Goal: Information Seeking & Learning: Learn about a topic

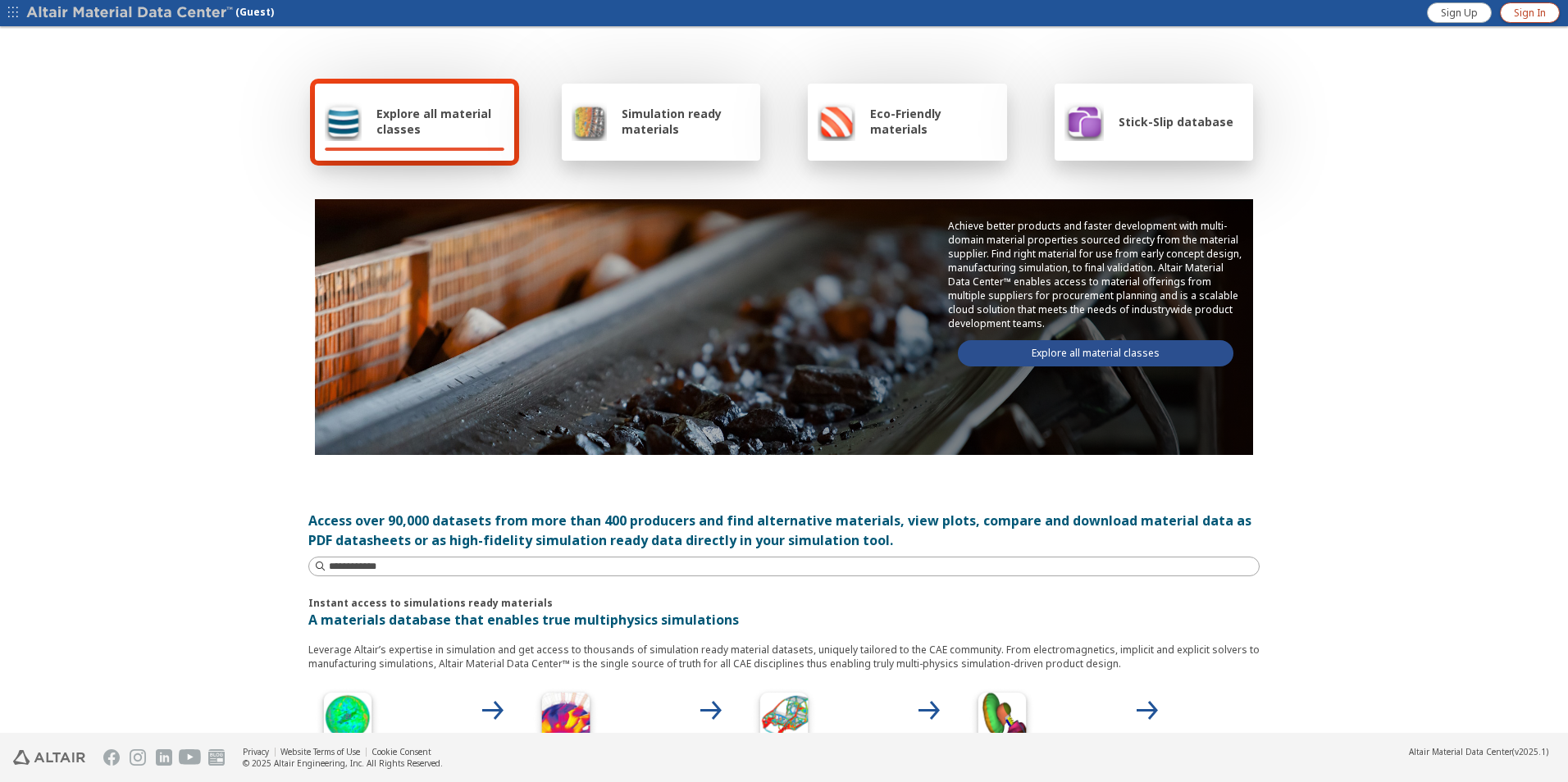
click at [1538, 13] on span "Sign In" at bounding box center [1530, 13] width 32 height 13
click at [403, 119] on span "Explore all material classes" at bounding box center [440, 121] width 128 height 31
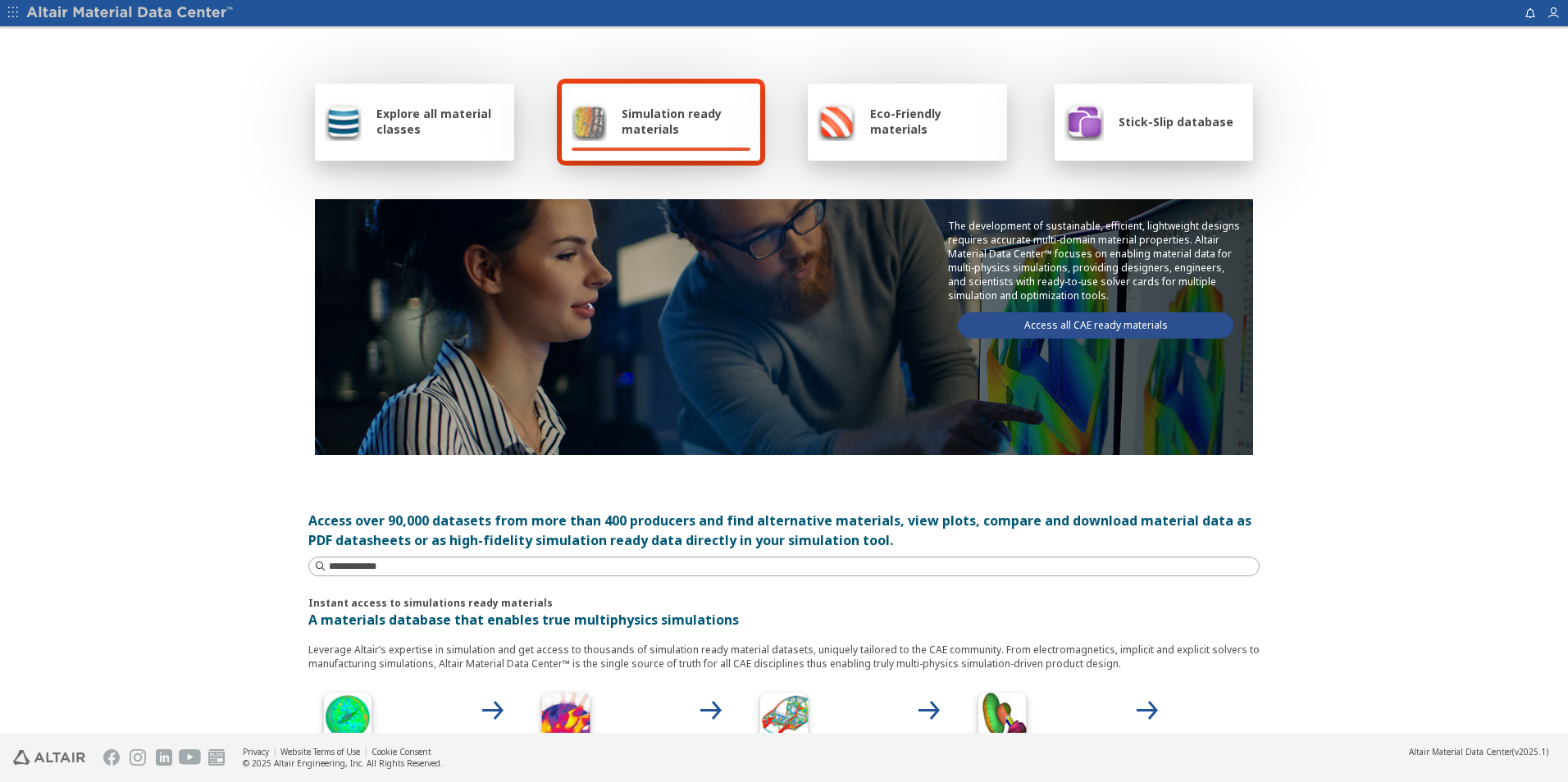
click at [436, 122] on span "Explore all material classes" at bounding box center [440, 121] width 128 height 31
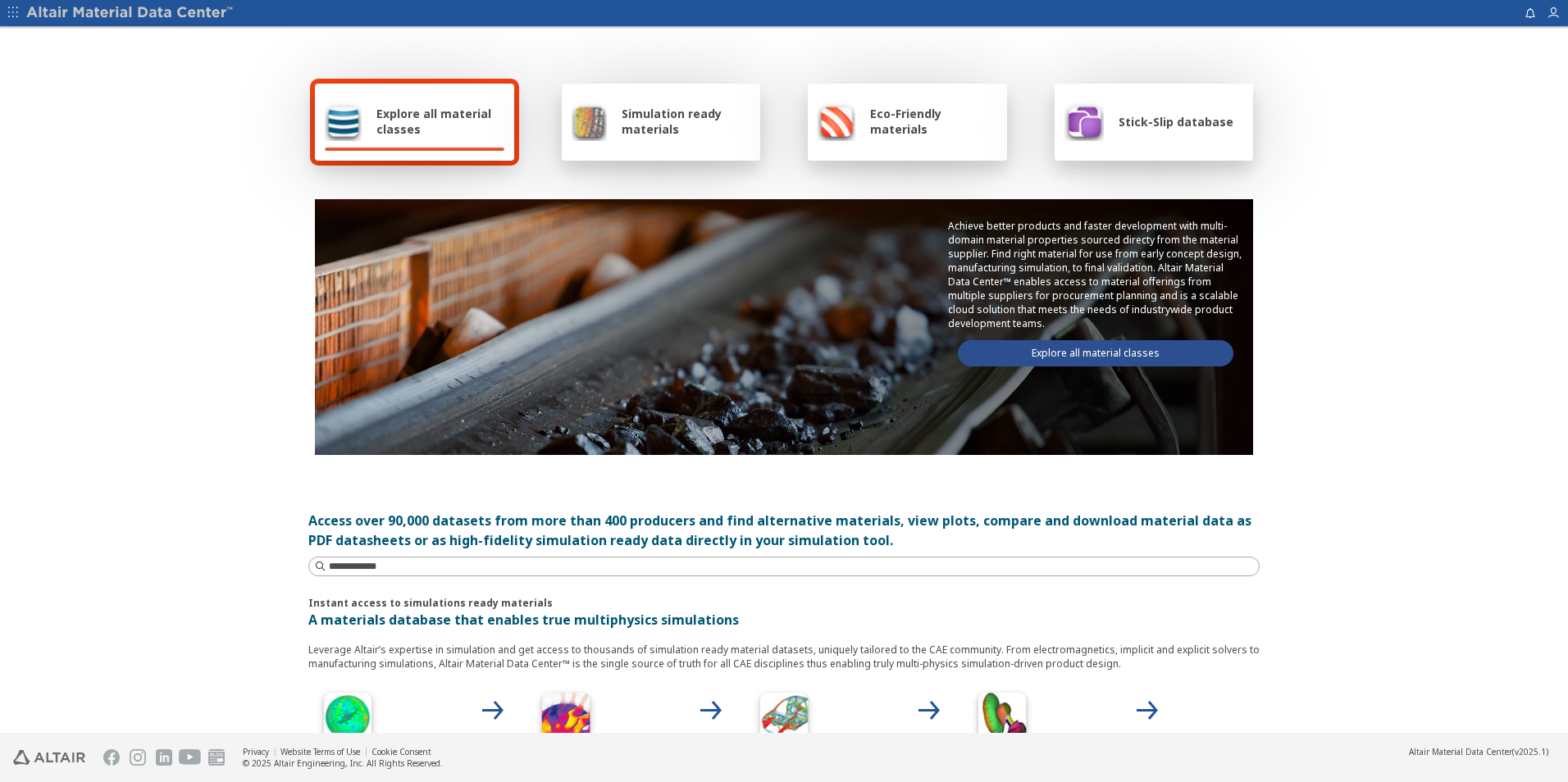
click at [1057, 350] on link "Explore all material classes" at bounding box center [1095, 353] width 276 height 26
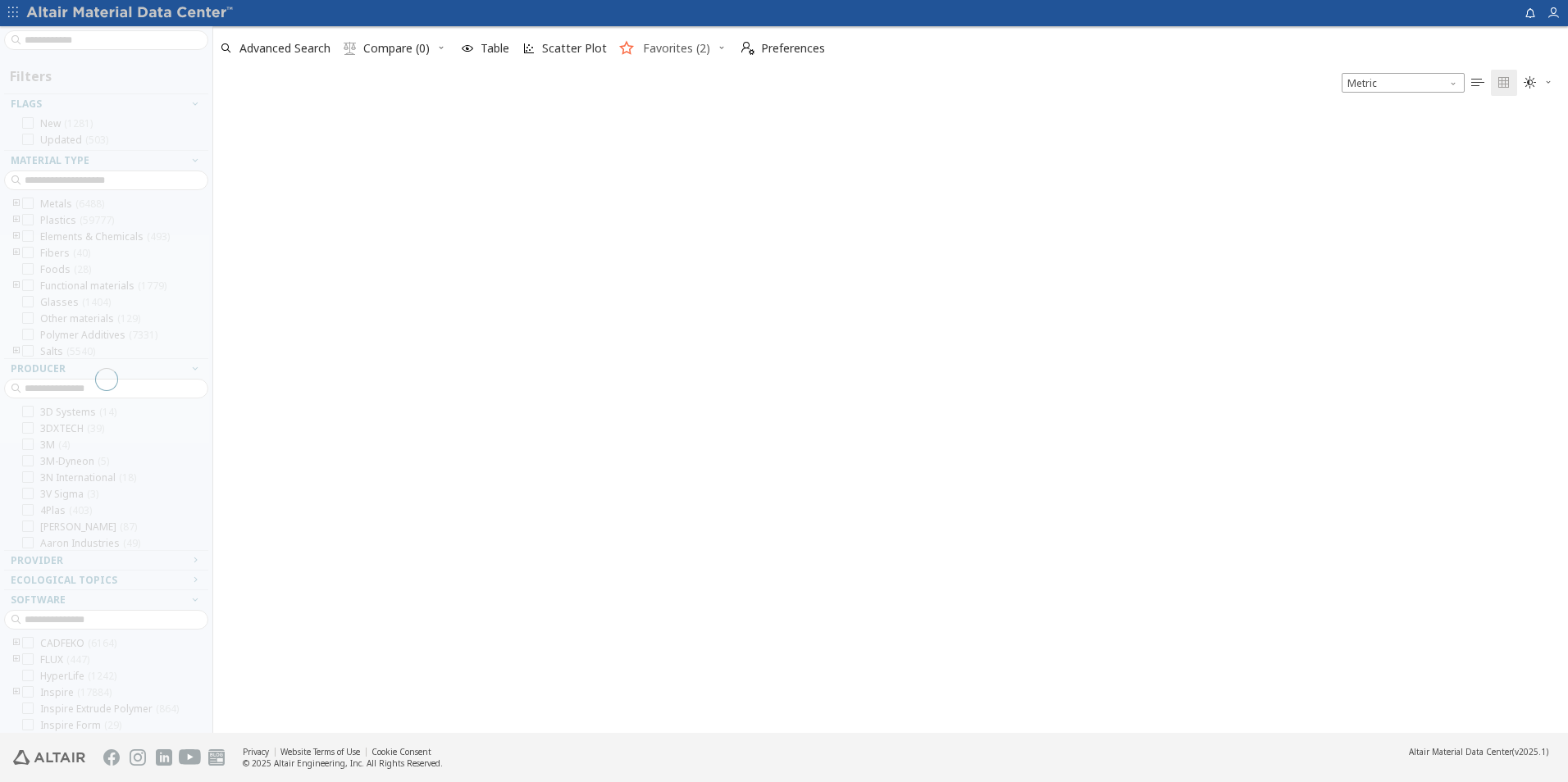
click at [667, 51] on span "Favorites (2)" at bounding box center [676, 48] width 67 height 11
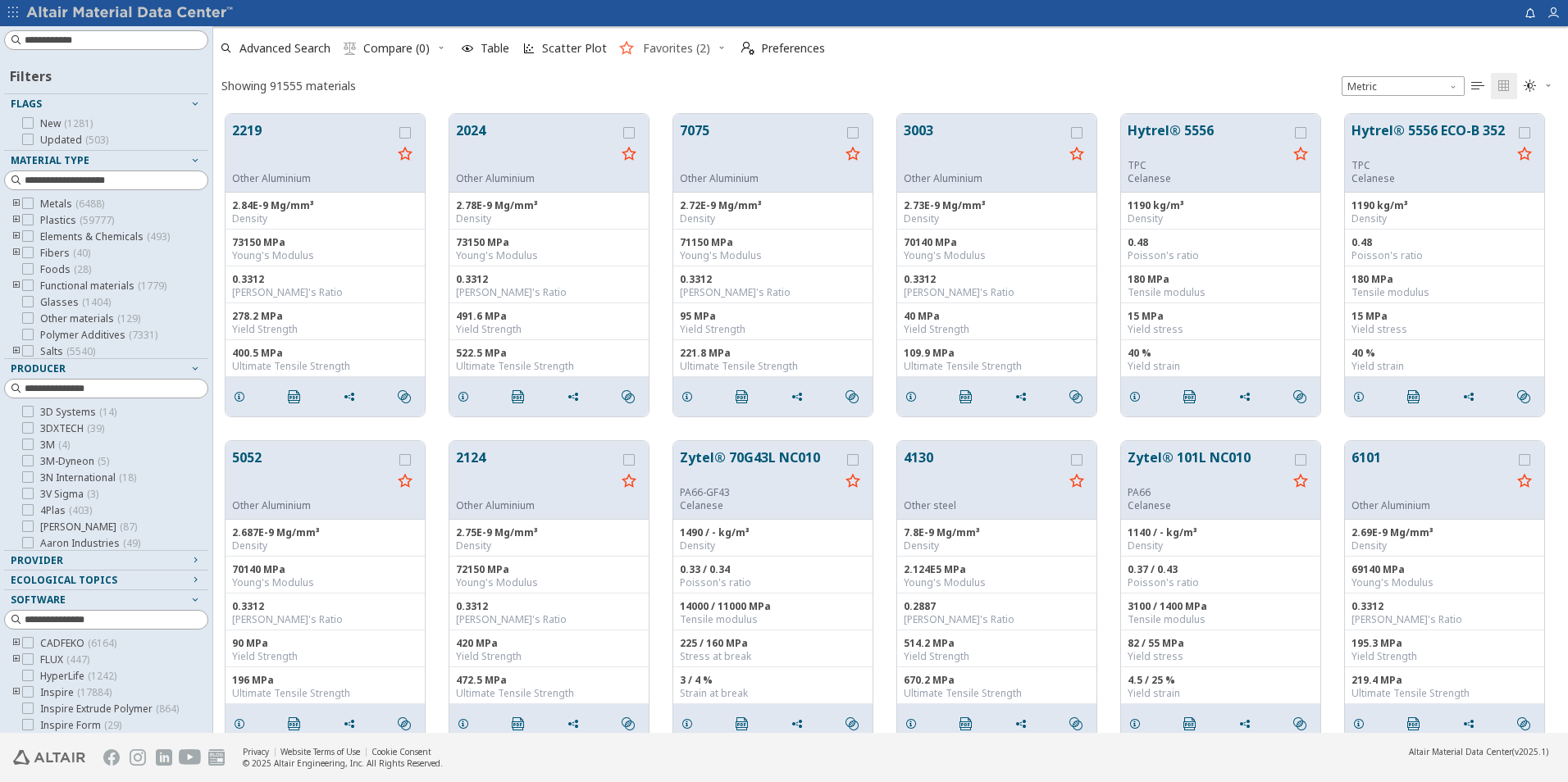
scroll to position [619, 1342]
click at [667, 51] on span "Favorites (2)" at bounding box center [676, 48] width 67 height 11
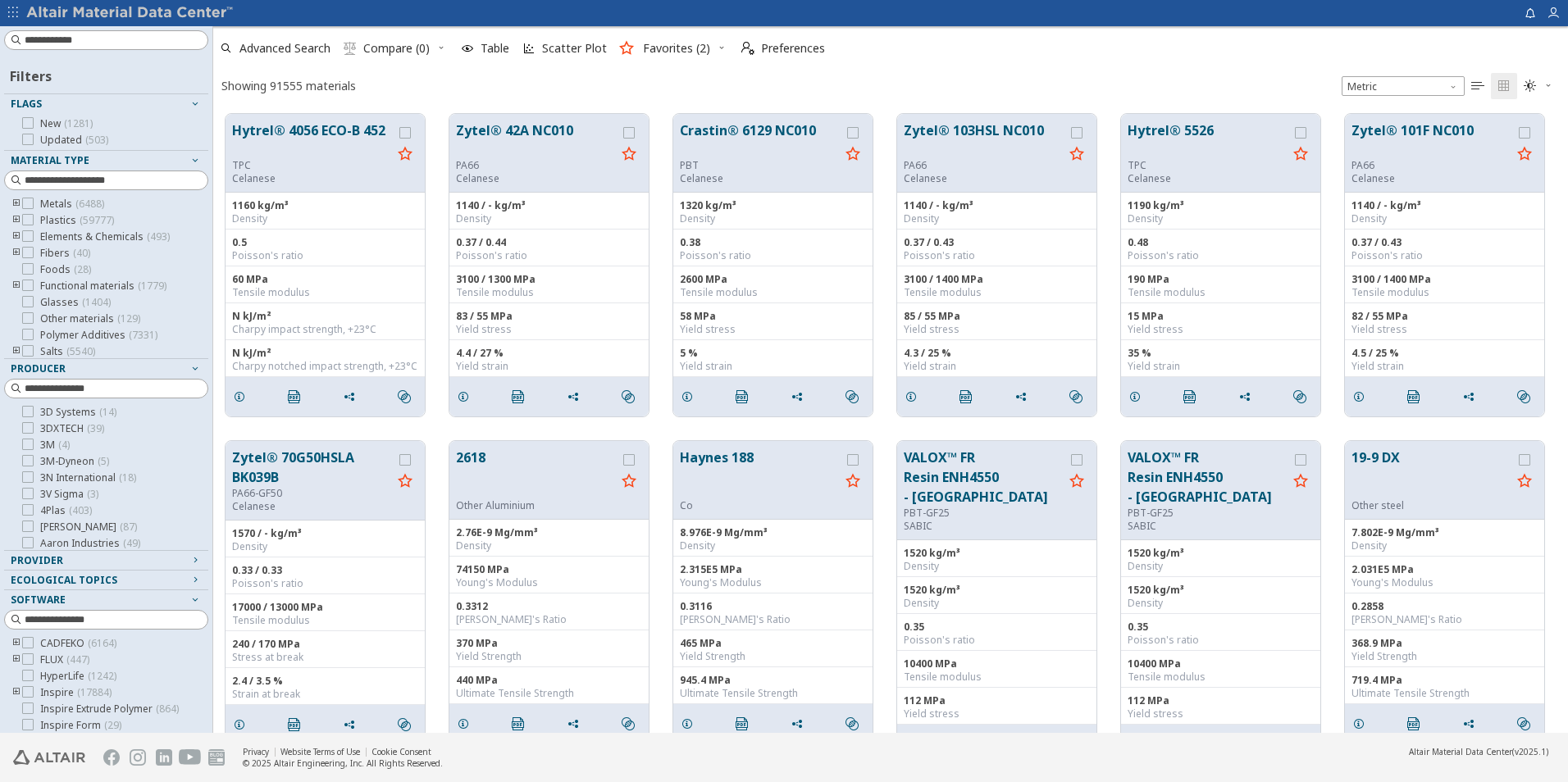
click at [717, 47] on icon "button" at bounding box center [721, 47] width 10 height 10
click at [655, 54] on span "Favorites (2)" at bounding box center [676, 48] width 67 height 11
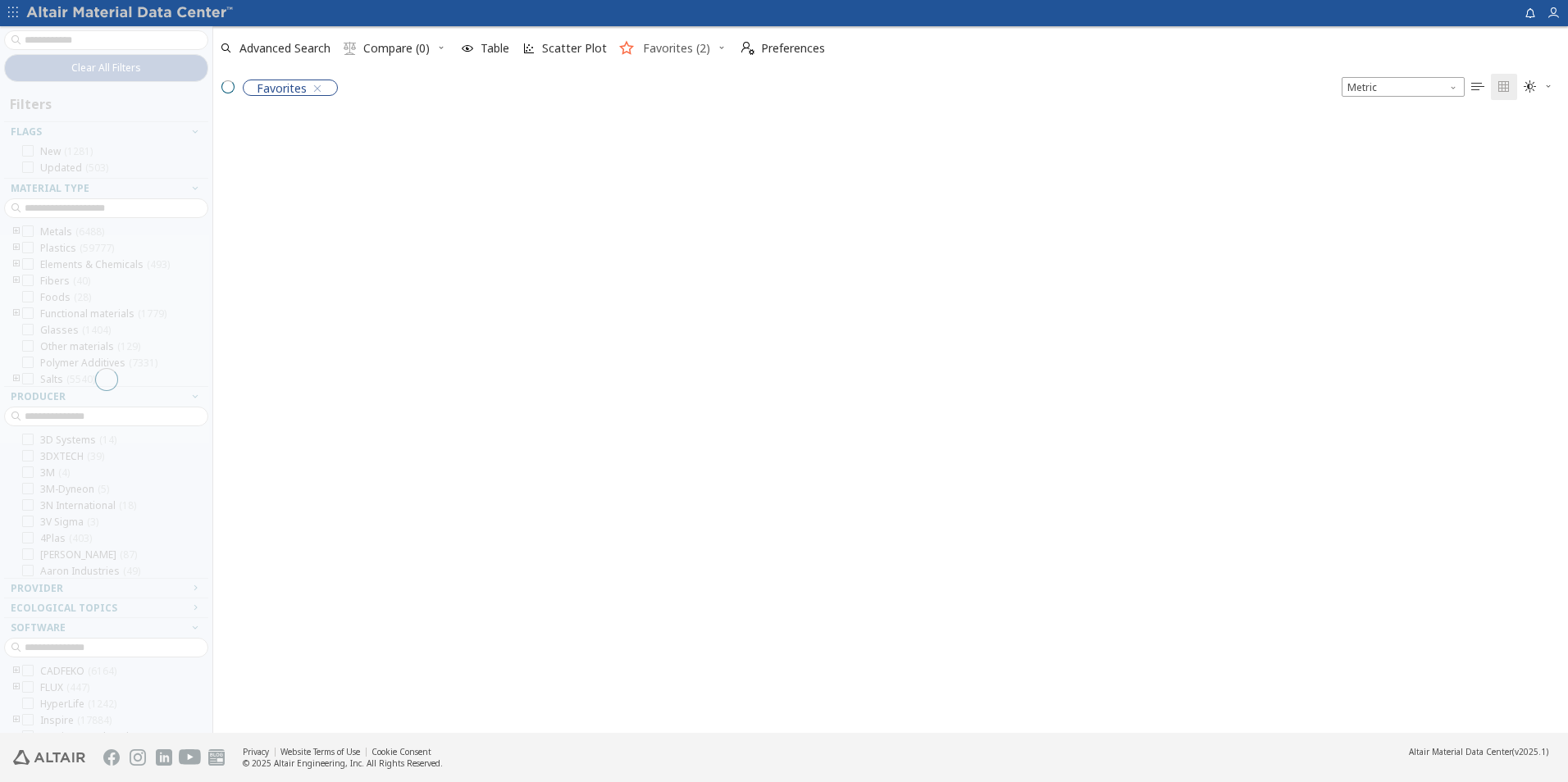
scroll to position [616, 1342]
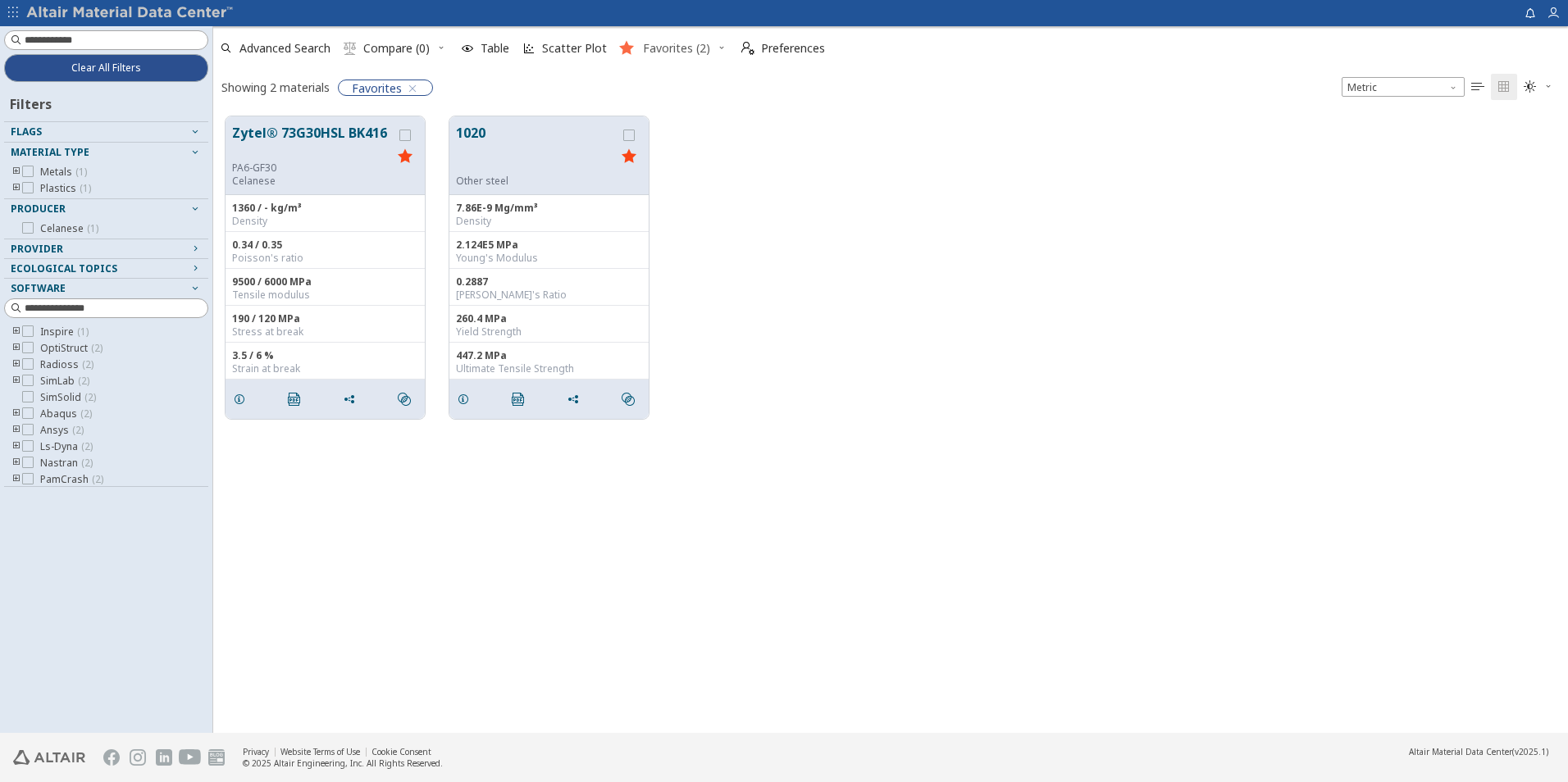
click at [655, 54] on span "Favorites (2)" at bounding box center [676, 48] width 67 height 11
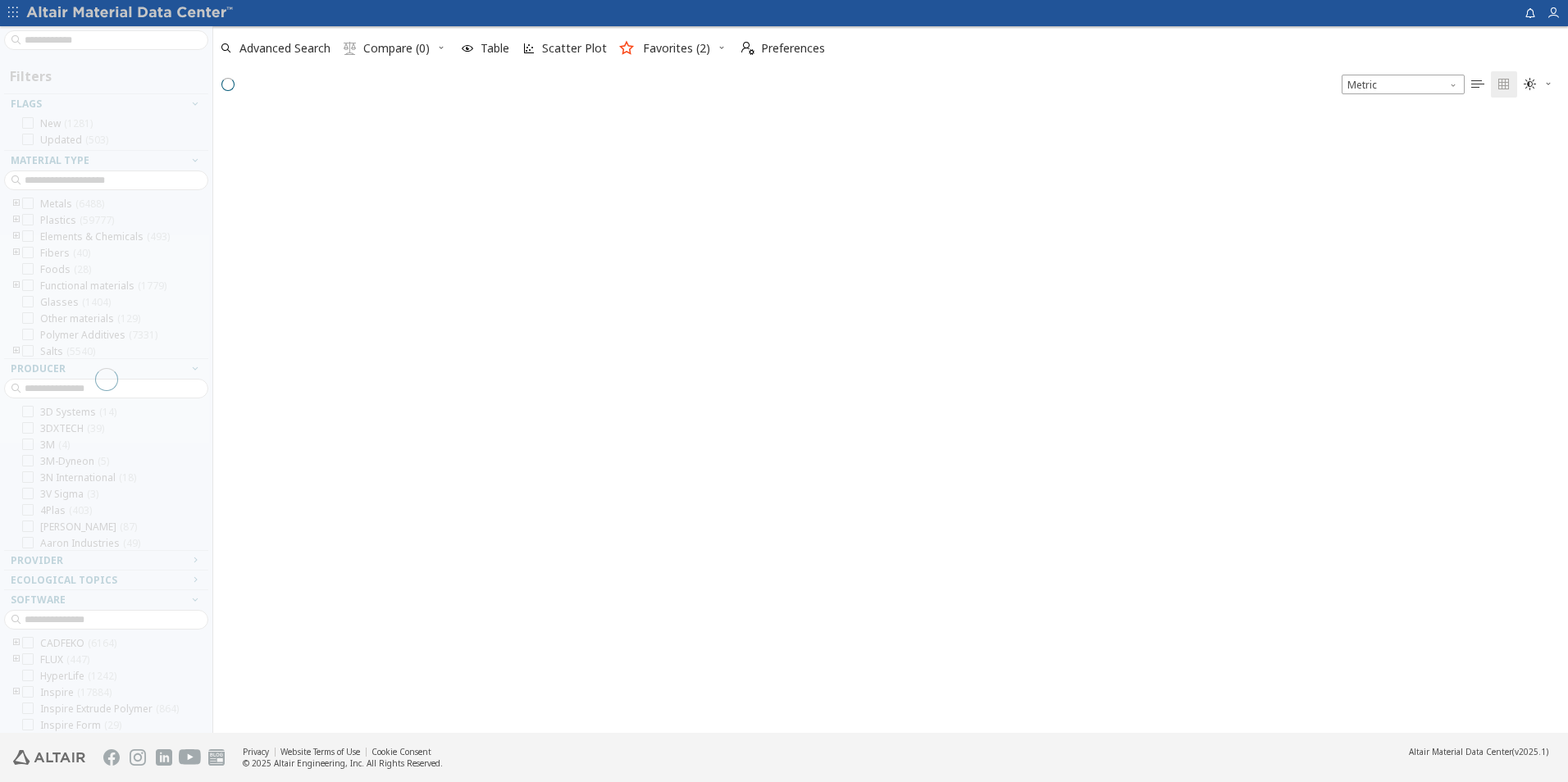
scroll to position [619, 1342]
click at [35, 51] on div "Filters Flags New ( 1281 ) Updated ( 503 ) Material Type Metals ( 6488 ) Plasti…" at bounding box center [106, 379] width 213 height 706
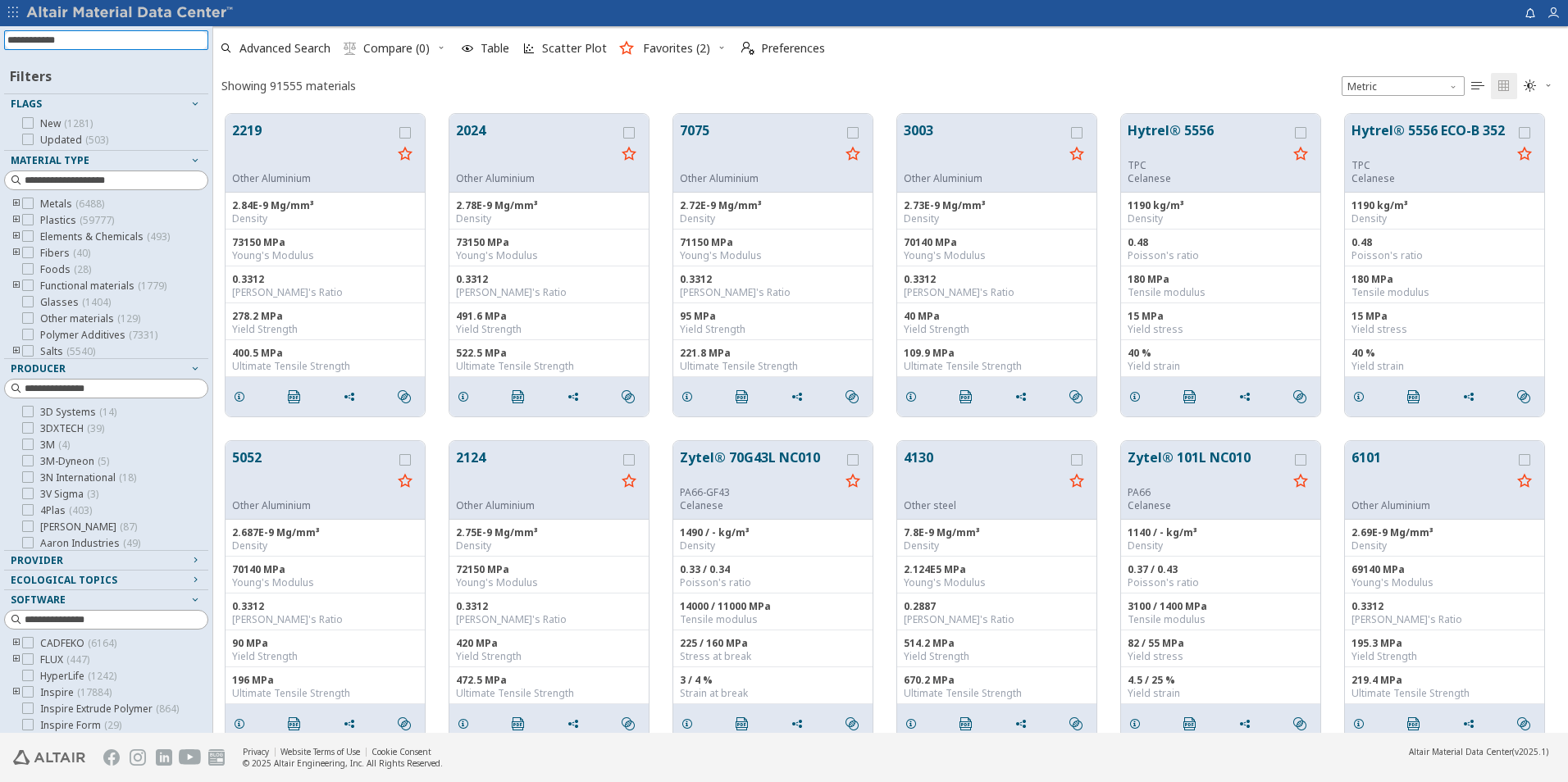
click at [35, 44] on input at bounding box center [107, 40] width 201 height 18
type input "*********"
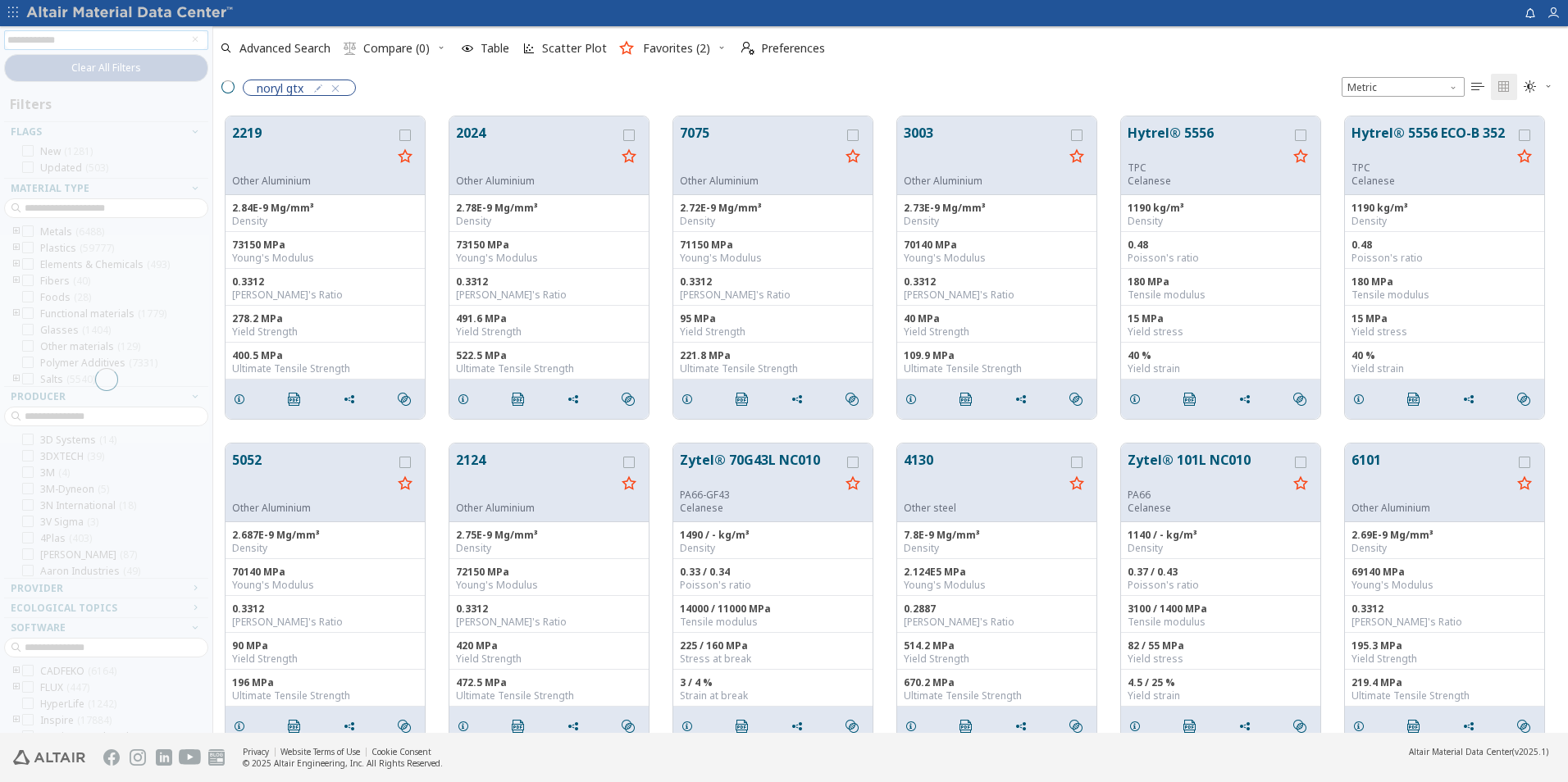
scroll to position [616, 1342]
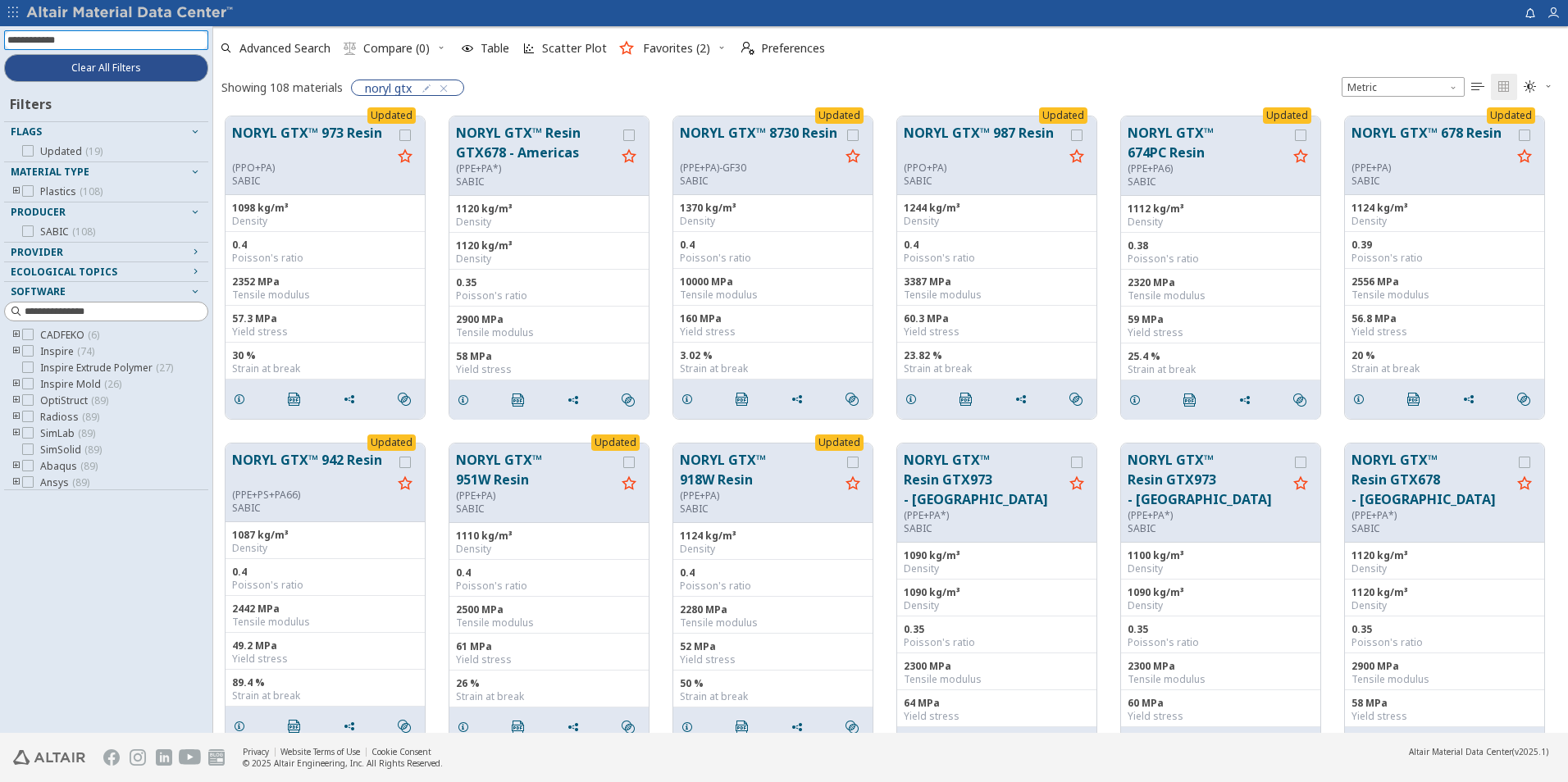
click at [97, 41] on input at bounding box center [107, 40] width 201 height 18
click at [108, 47] on input at bounding box center [107, 40] width 201 height 18
type input "**********"
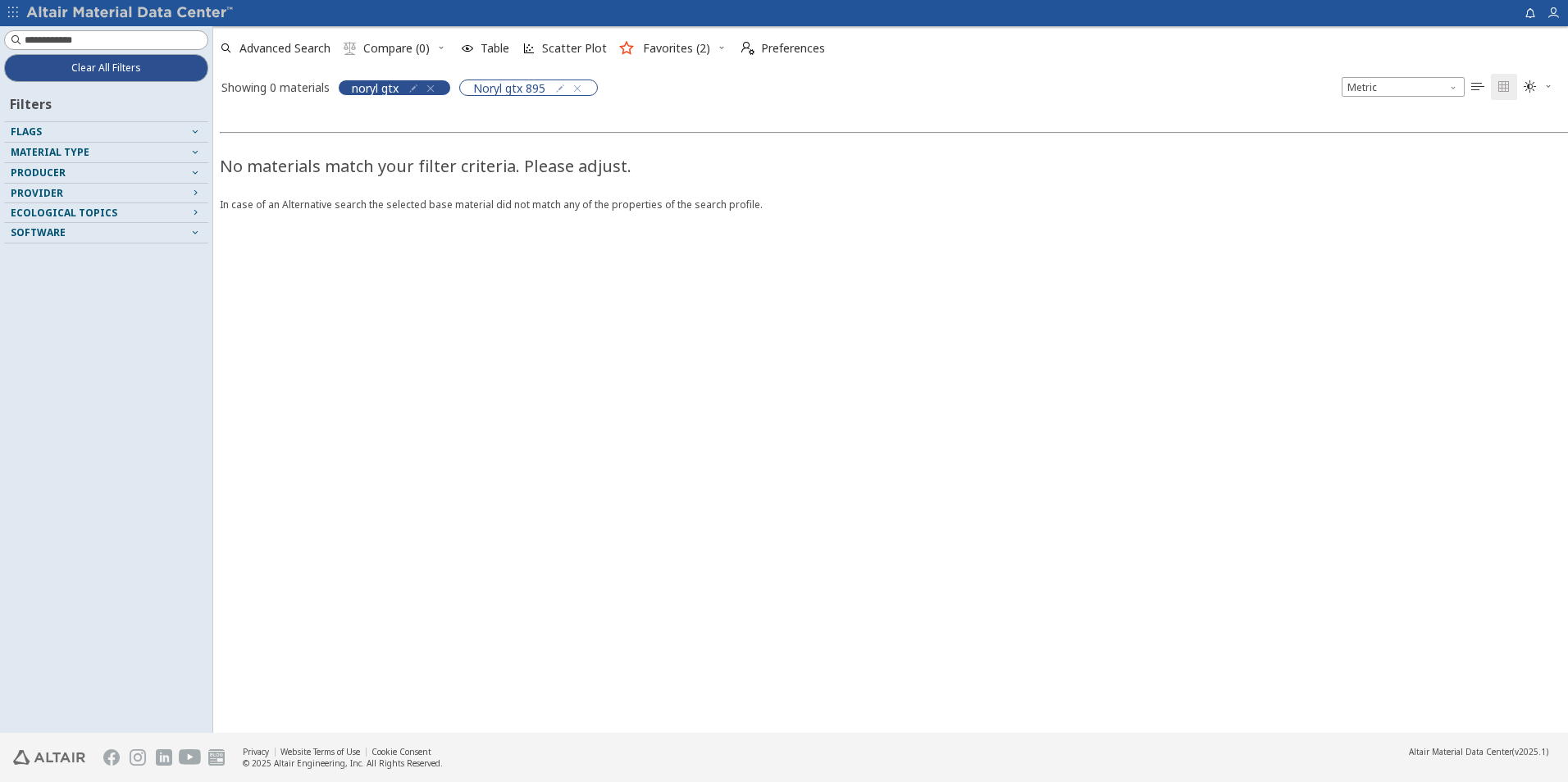
click at [434, 89] on icon "button" at bounding box center [430, 88] width 13 height 13
click at [444, 85] on icon "button" at bounding box center [438, 88] width 13 height 13
drag, startPoint x: 385, startPoint y: 119, endPoint x: 362, endPoint y: 116, distance: 23.2
click at [362, 116] on input "**********" at bounding box center [366, 124] width 106 height 18
type input "**********"
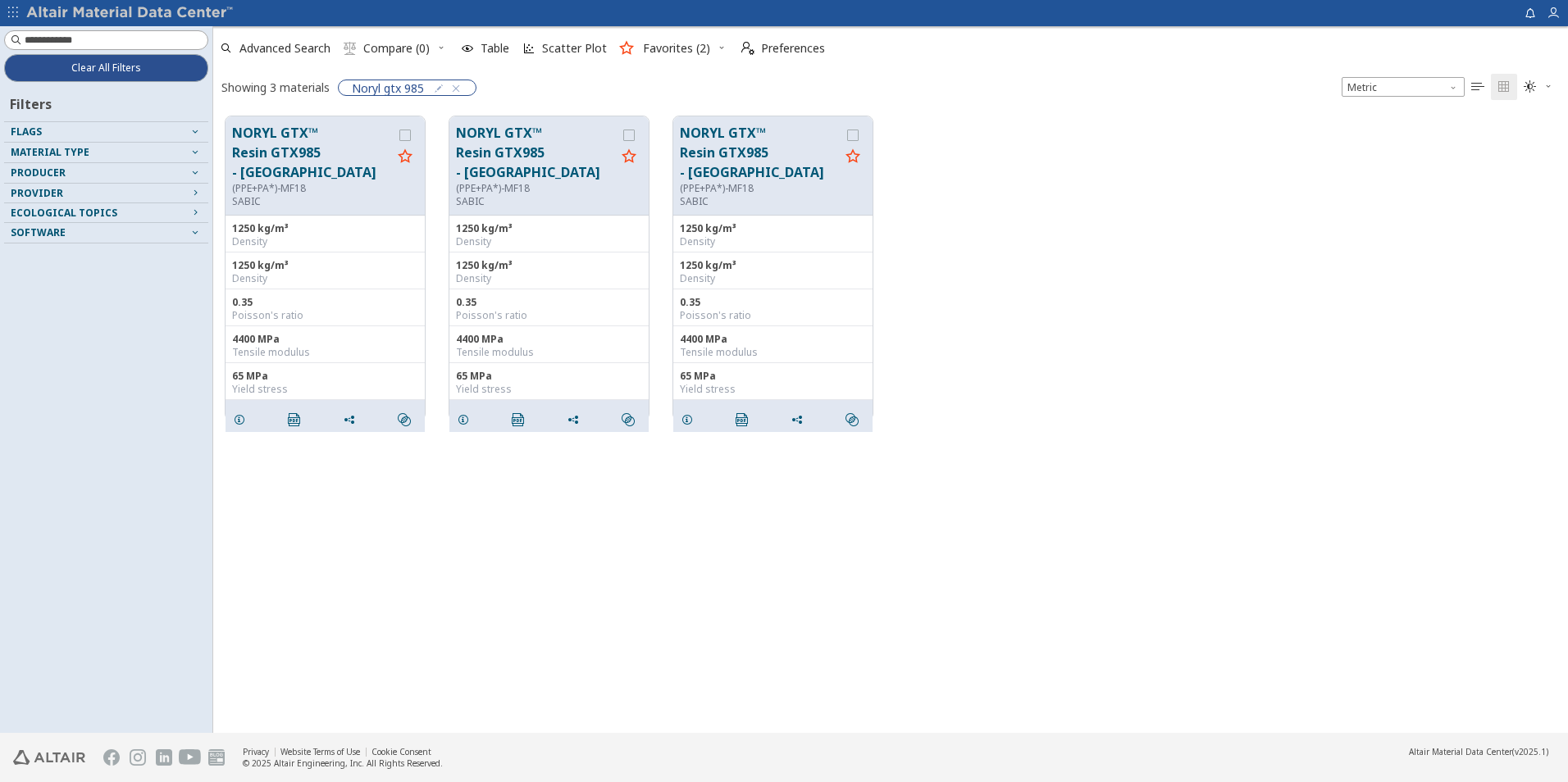
scroll to position [616, 1342]
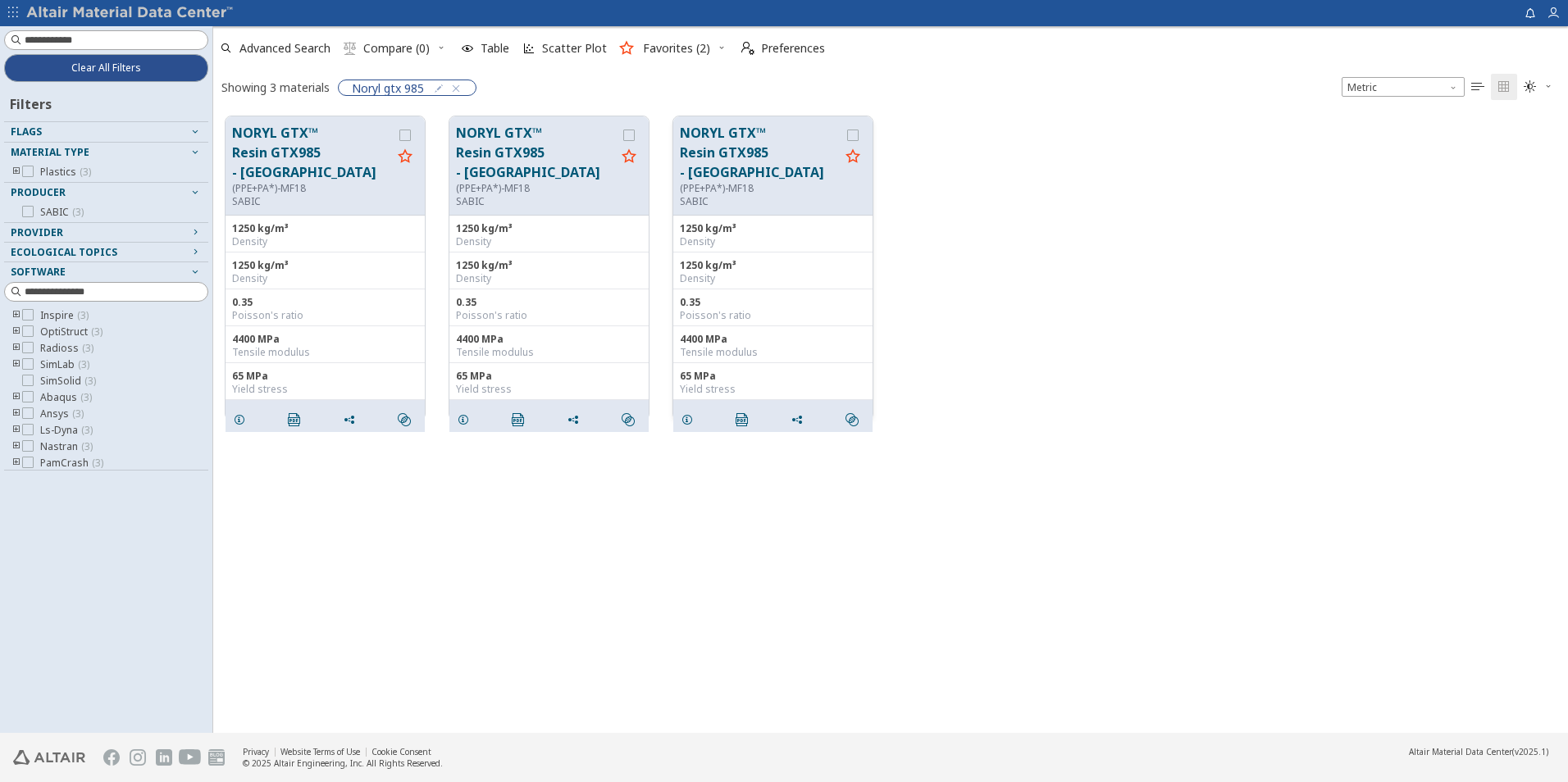
click at [732, 136] on button "NORYL GTX™ Resin GTX985 - Europe" at bounding box center [759, 153] width 160 height 59
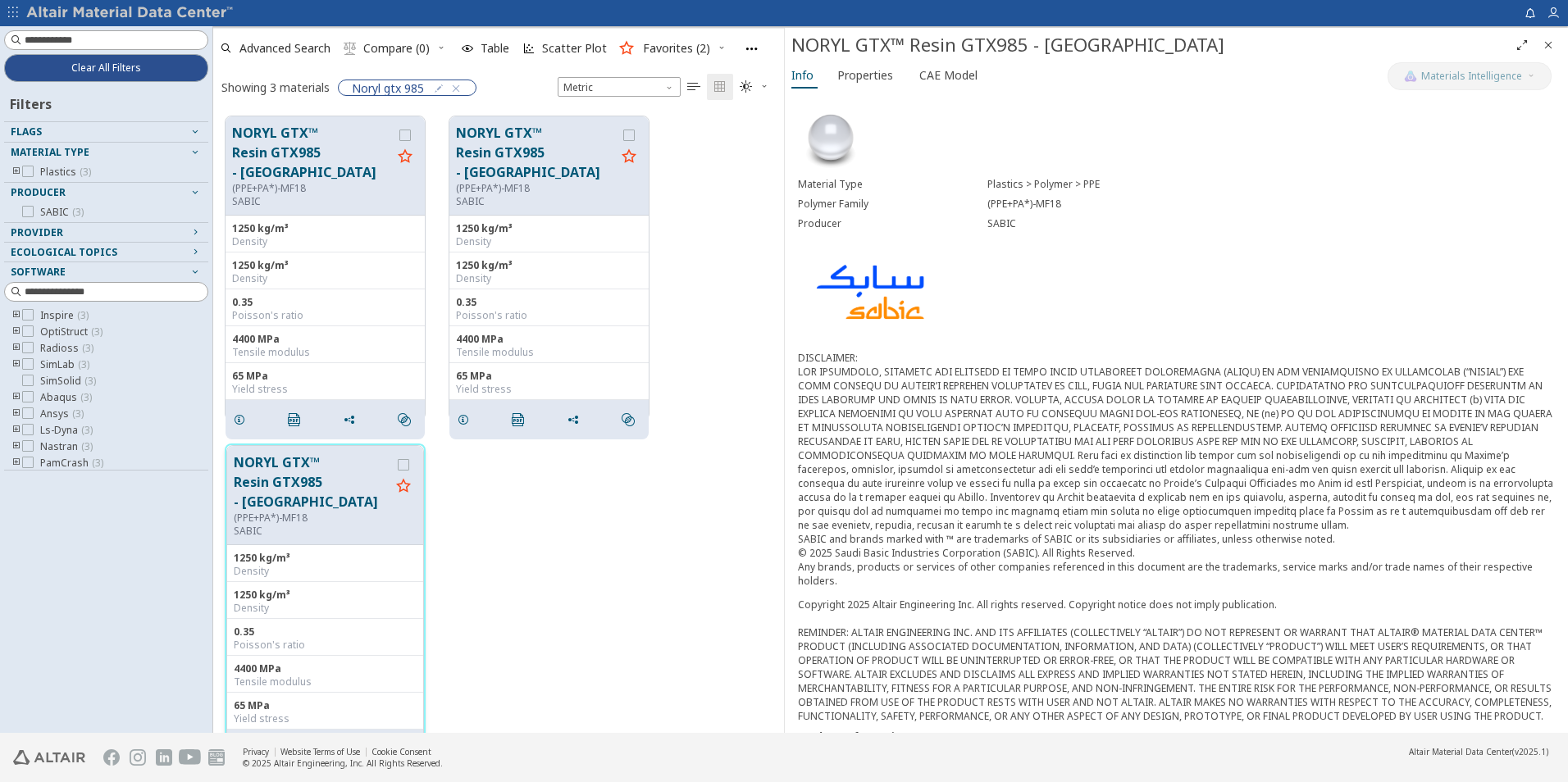
click at [325, 471] on button "NORYL GTX™ Resin GTX985 - Europe" at bounding box center [312, 482] width 157 height 59
click at [873, 75] on span "Properties" at bounding box center [865, 75] width 56 height 26
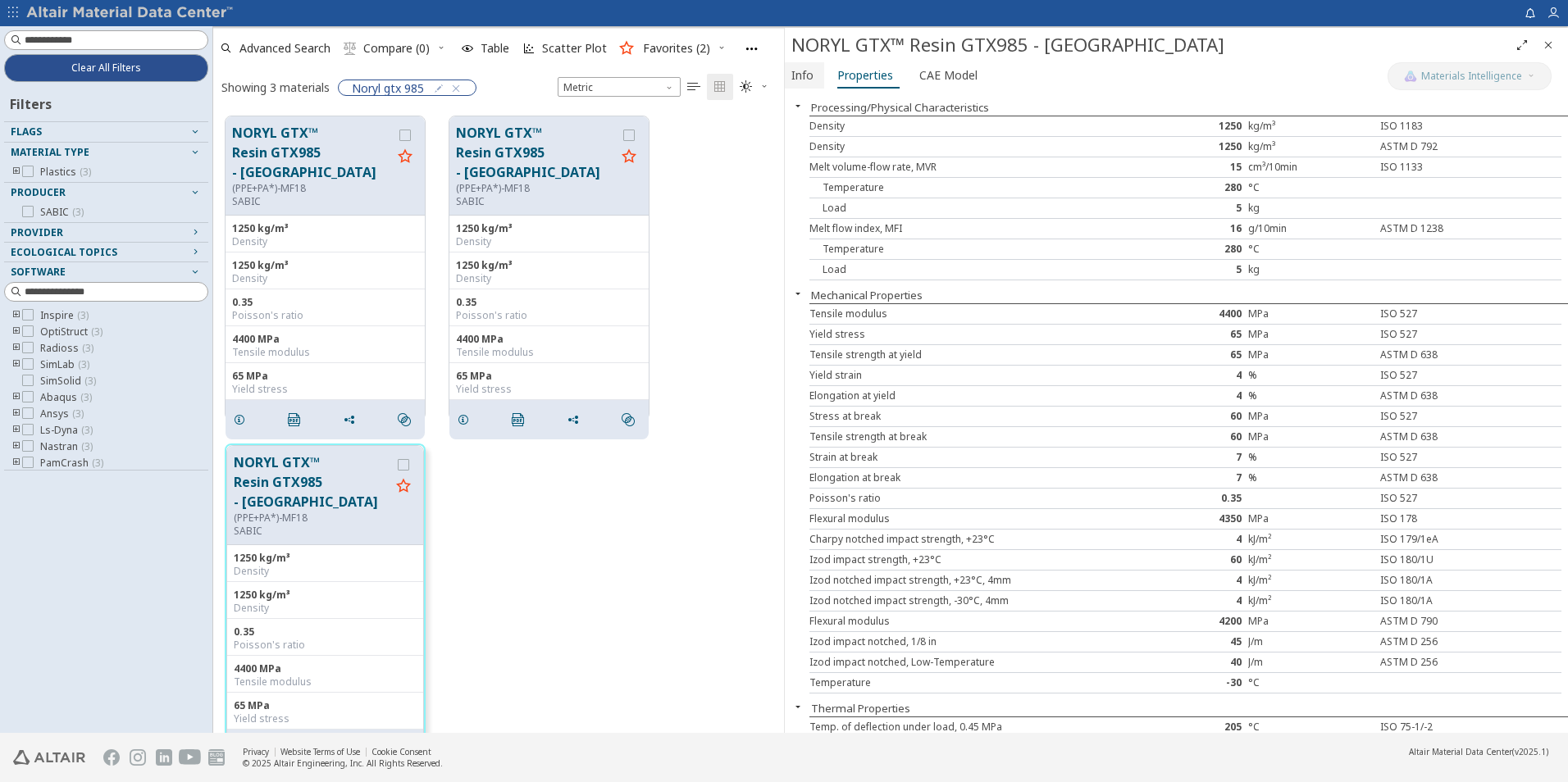
click at [795, 74] on span "Info" at bounding box center [801, 75] width 22 height 26
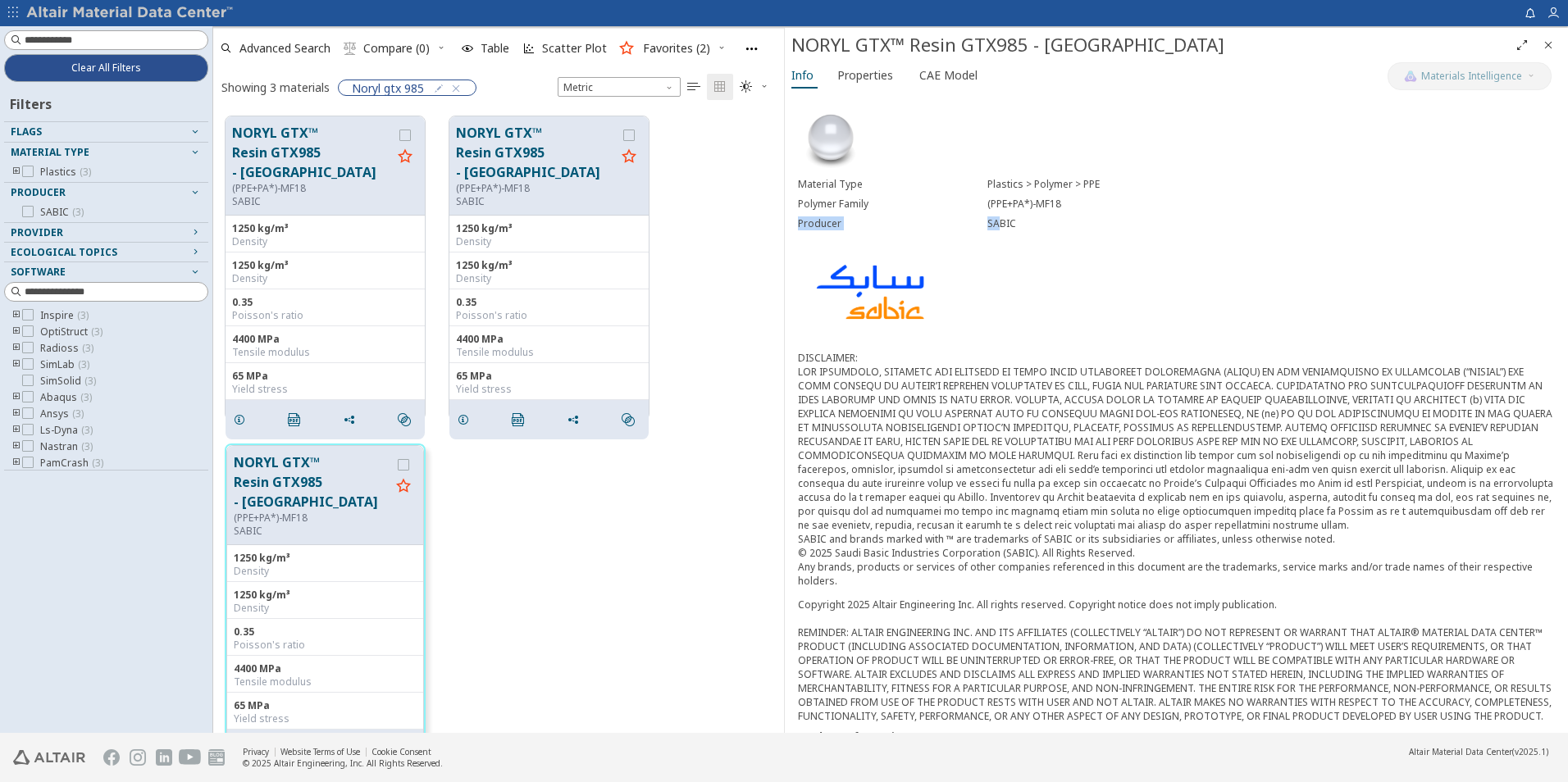
drag, startPoint x: 1076, startPoint y: 204, endPoint x: 994, endPoint y: 214, distance: 82.6
click at [994, 214] on div "Material Type Plastics > Polymer > PPE Polymer Family (PPE+PA*)-MF18 Producer S…" at bounding box center [1176, 204] width 757 height 59
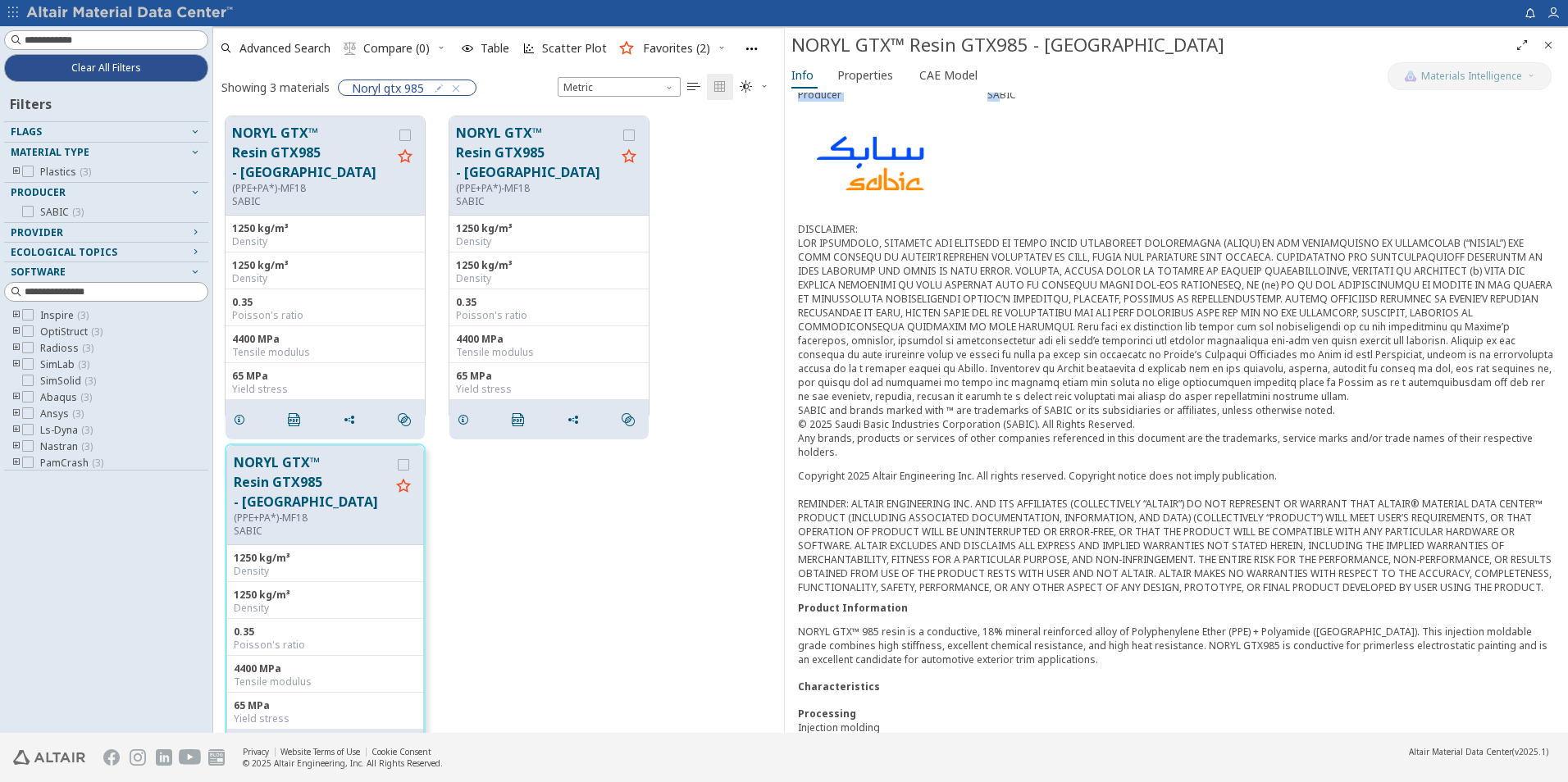
scroll to position [242, 0]
